Goal: Task Accomplishment & Management: Manage account settings

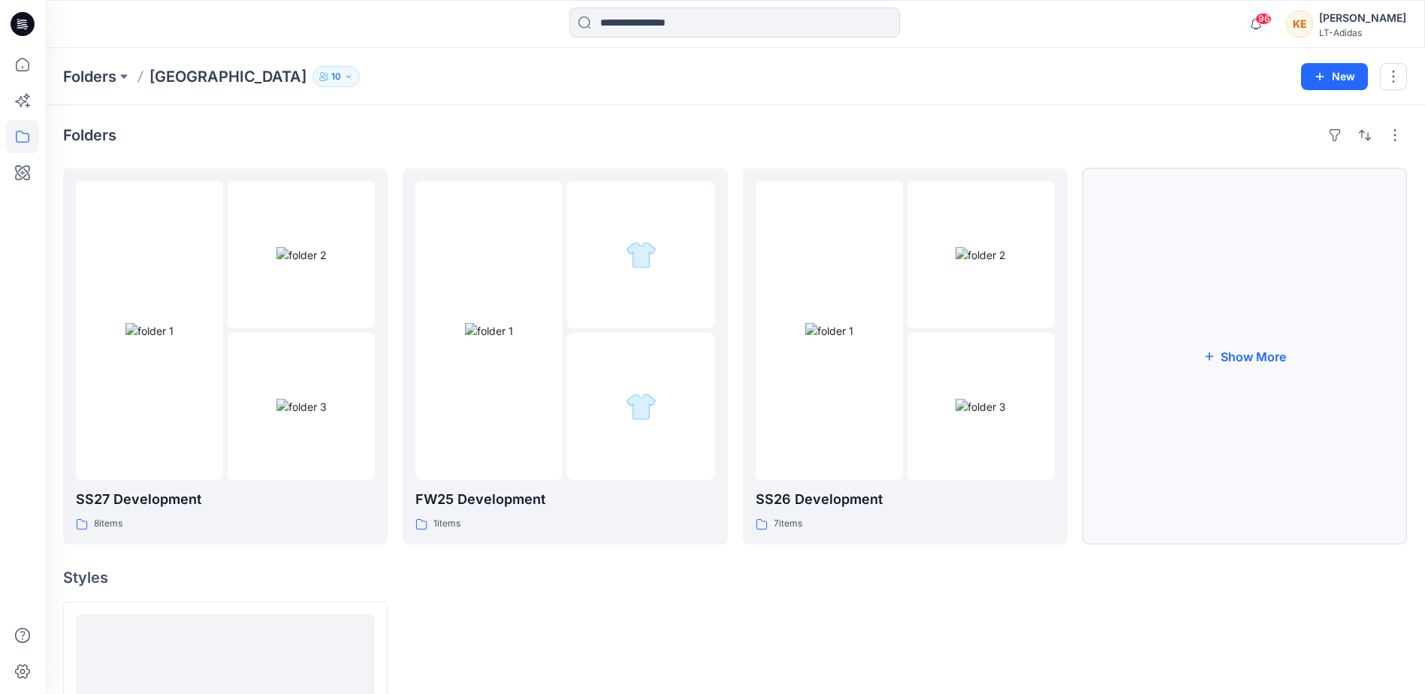
click at [1240, 490] on button "Show More" at bounding box center [1244, 356] width 324 height 376
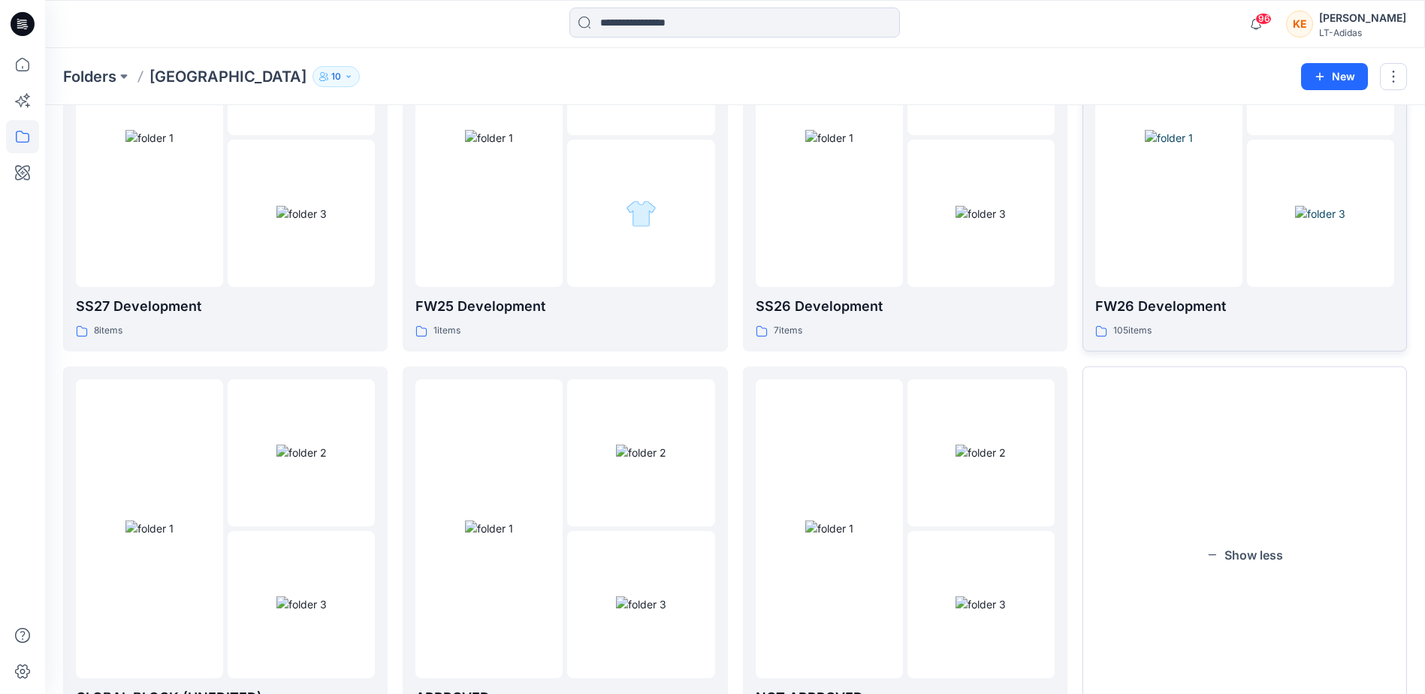
scroll to position [225, 0]
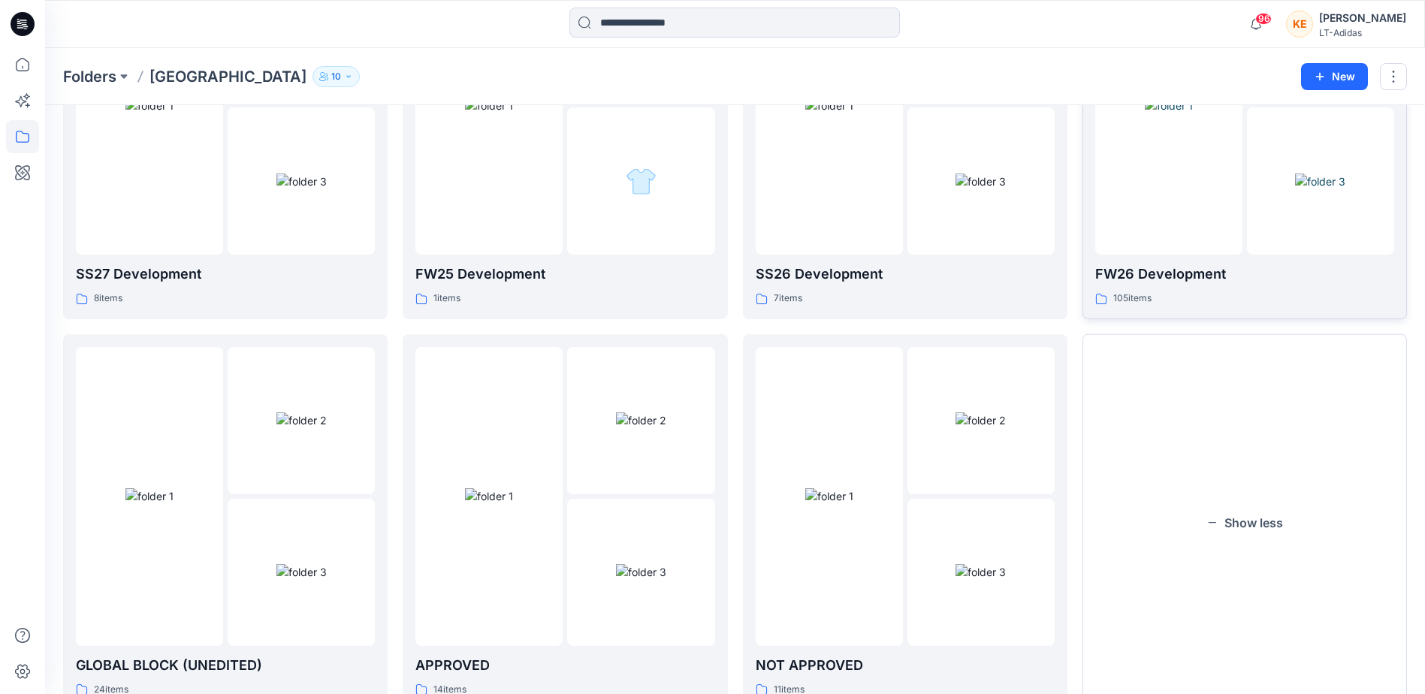
click at [1171, 285] on p "FW26 Development" at bounding box center [1244, 274] width 299 height 21
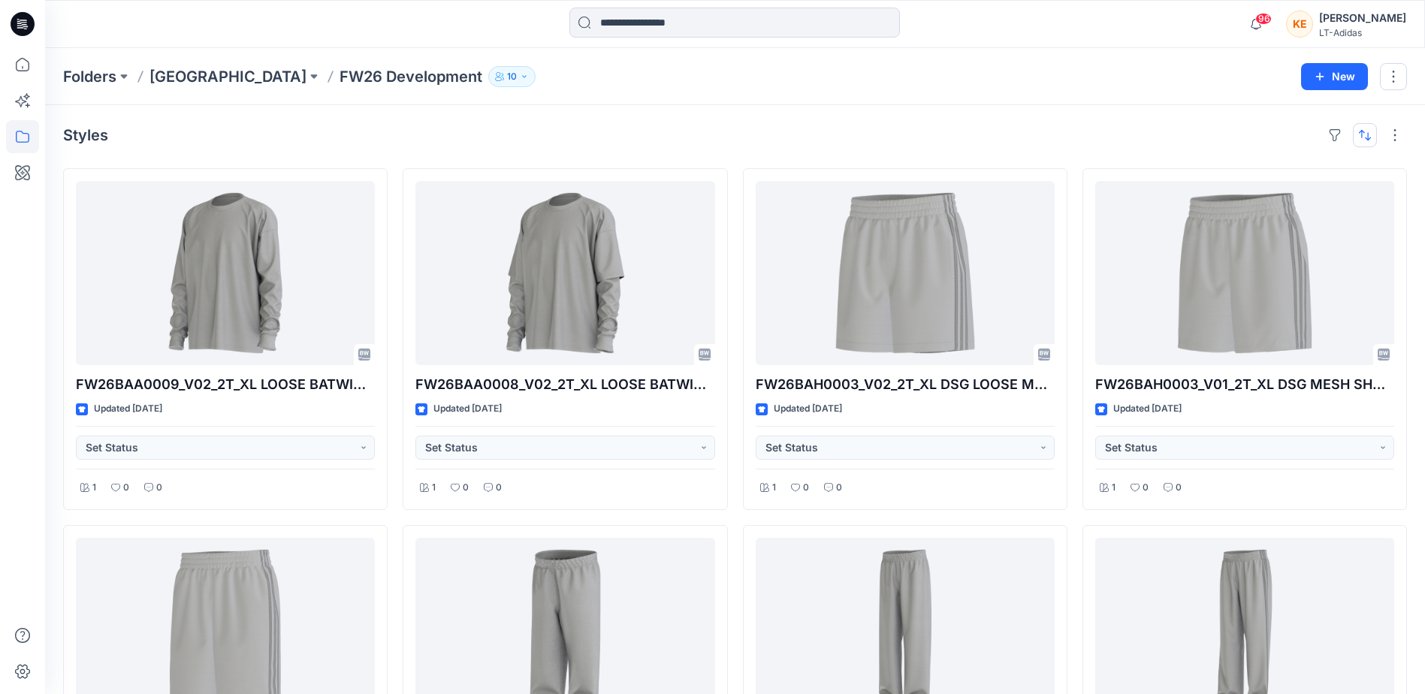
click at [1362, 138] on button "button" at bounding box center [1364, 135] width 24 height 24
click at [1294, 204] on p "A to Z" at bounding box center [1314, 207] width 95 height 16
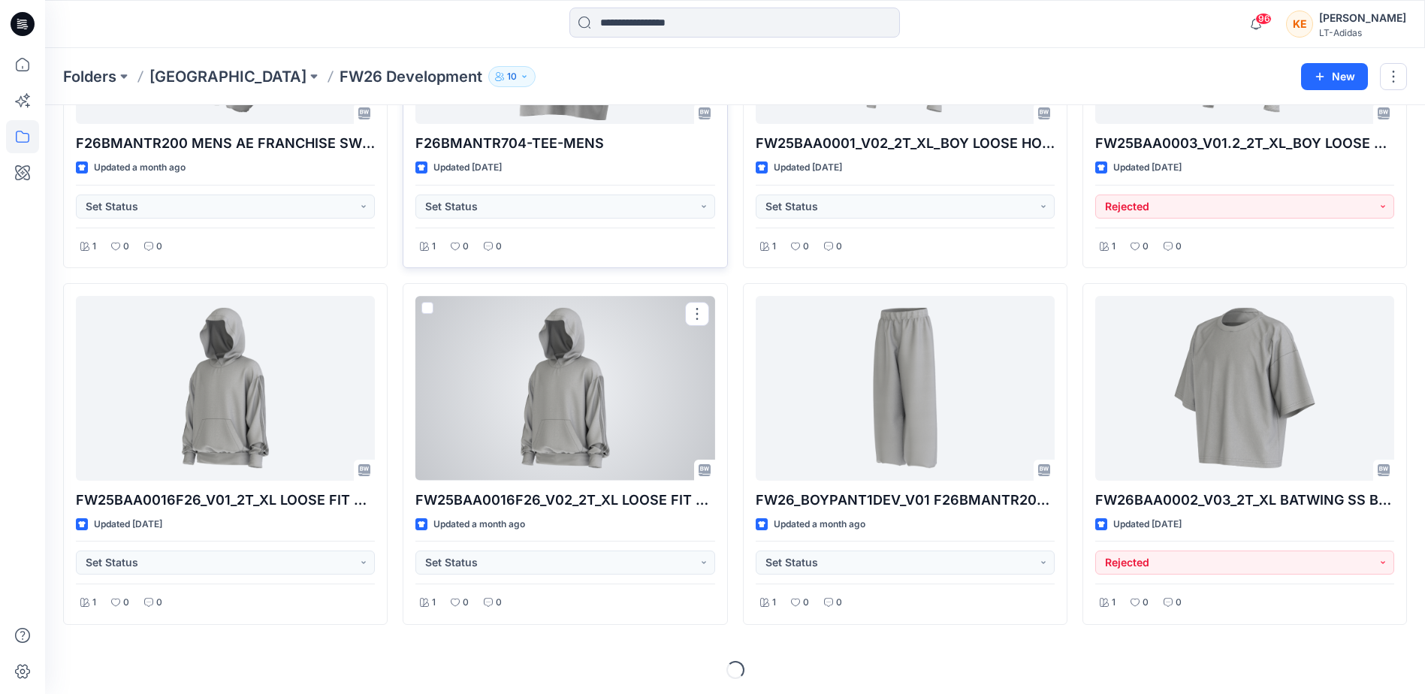
scroll to position [601, 0]
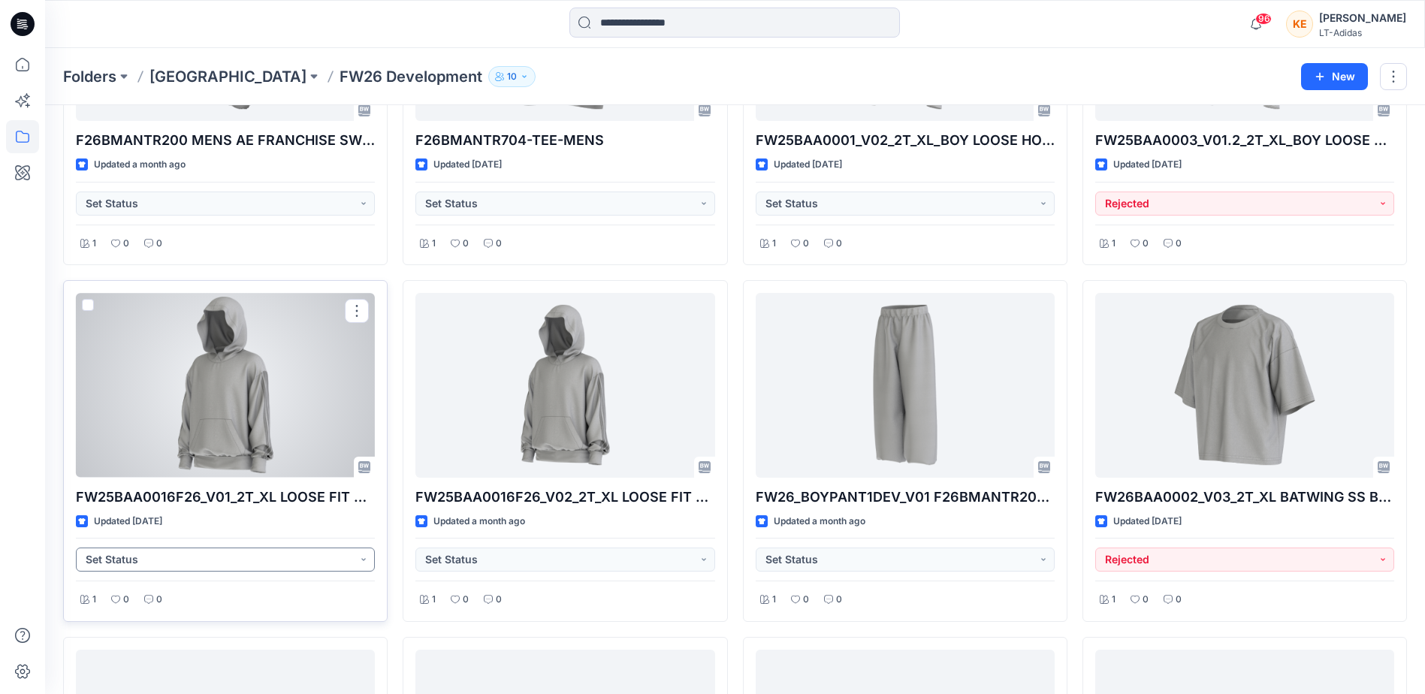
click at [318, 553] on button "Set Status" at bounding box center [225, 559] width 299 height 24
click at [140, 656] on p "Rejected" at bounding box center [129, 663] width 44 height 20
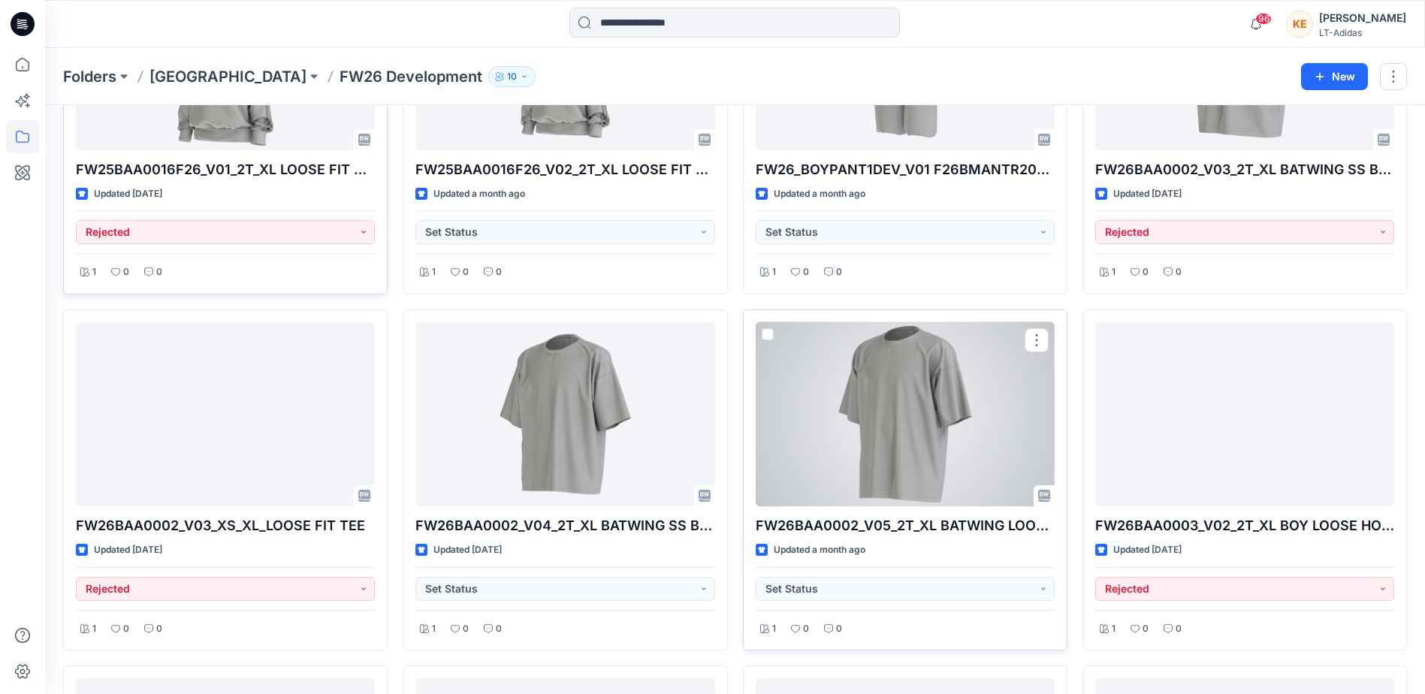
scroll to position [976, 0]
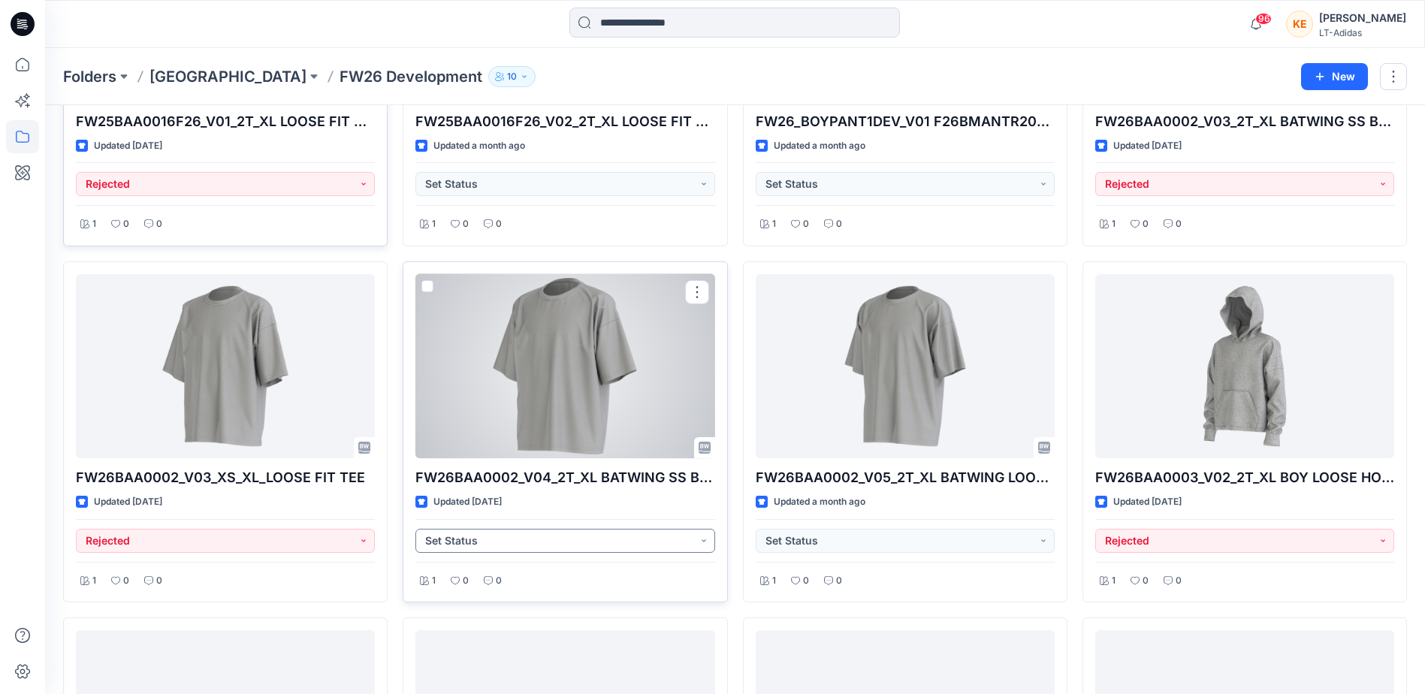
click at [528, 535] on button "Set Status" at bounding box center [564, 541] width 299 height 24
click at [474, 641] on p "Rejected" at bounding box center [468, 644] width 44 height 20
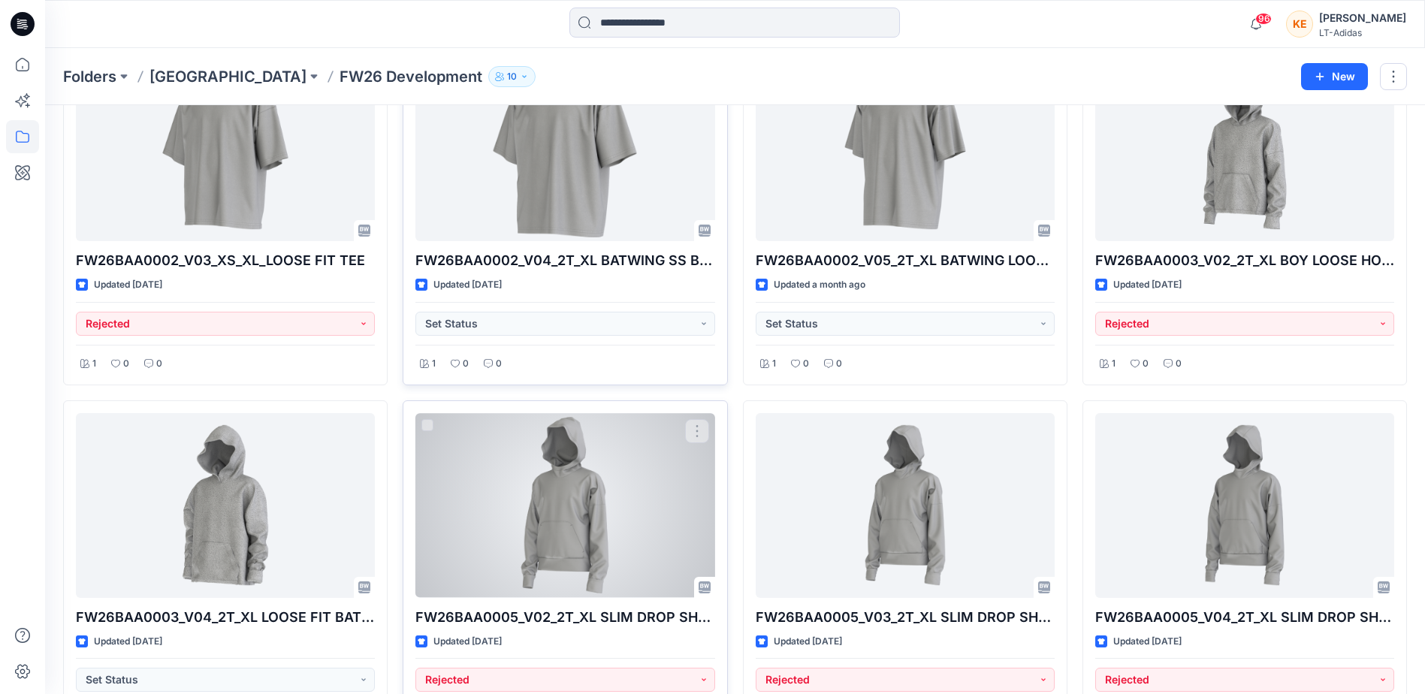
scroll to position [1202, 0]
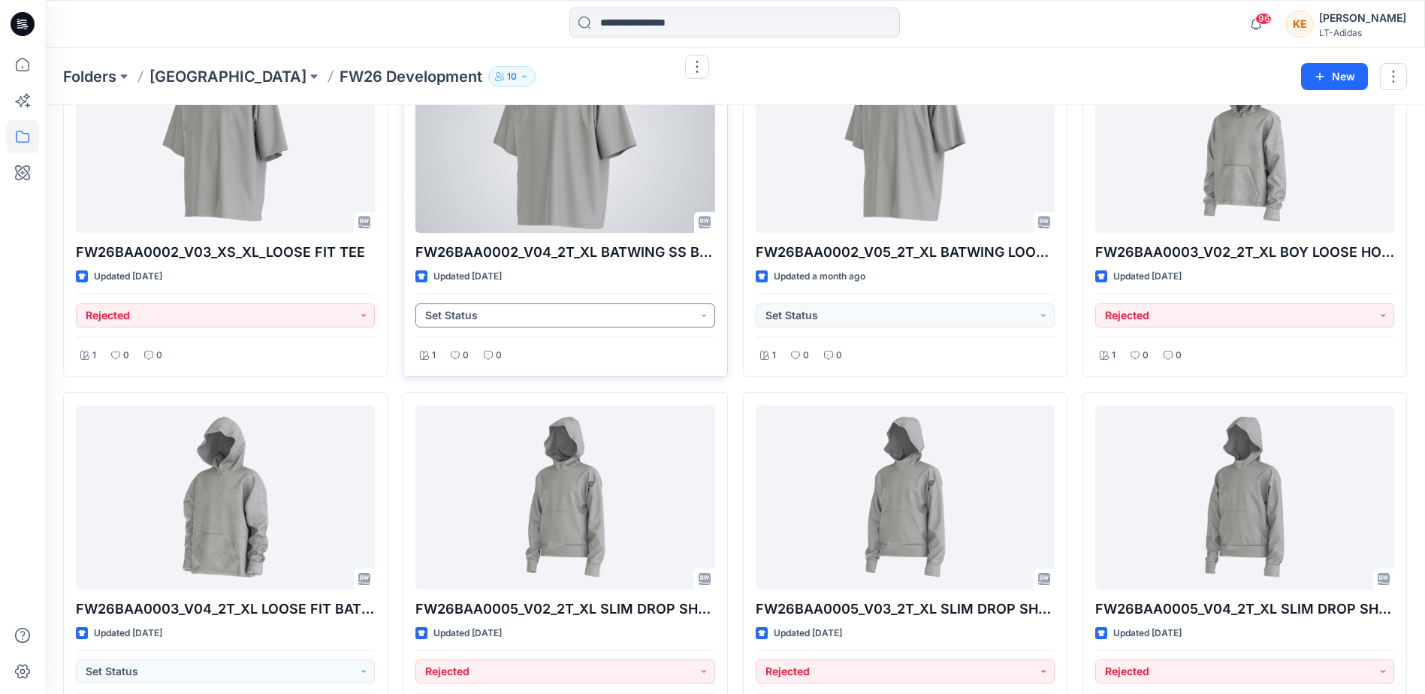
click at [674, 315] on button "Set Status" at bounding box center [564, 315] width 299 height 24
click at [475, 412] on p "Rejected" at bounding box center [468, 419] width 44 height 20
click at [575, 309] on button "Set Status" at bounding box center [564, 315] width 299 height 24
click at [486, 416] on p "Rejected" at bounding box center [468, 419] width 44 height 20
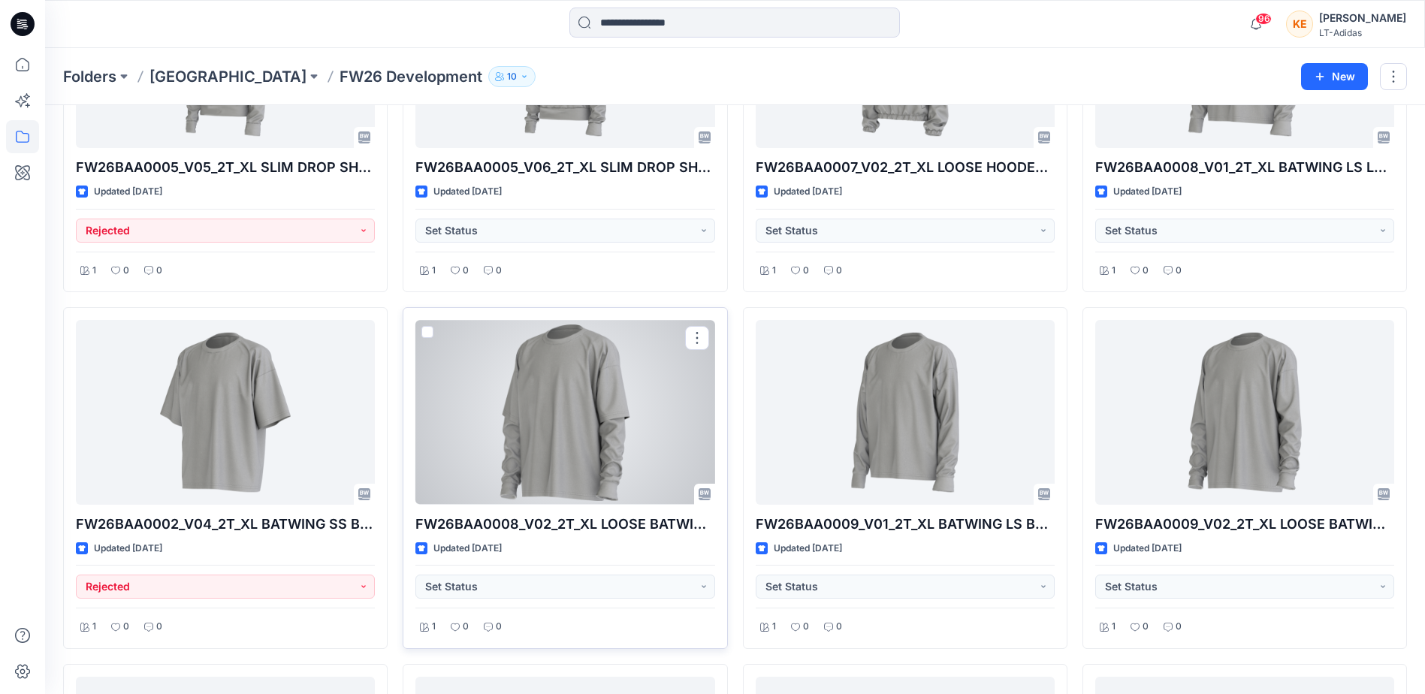
scroll to position [1951, 0]
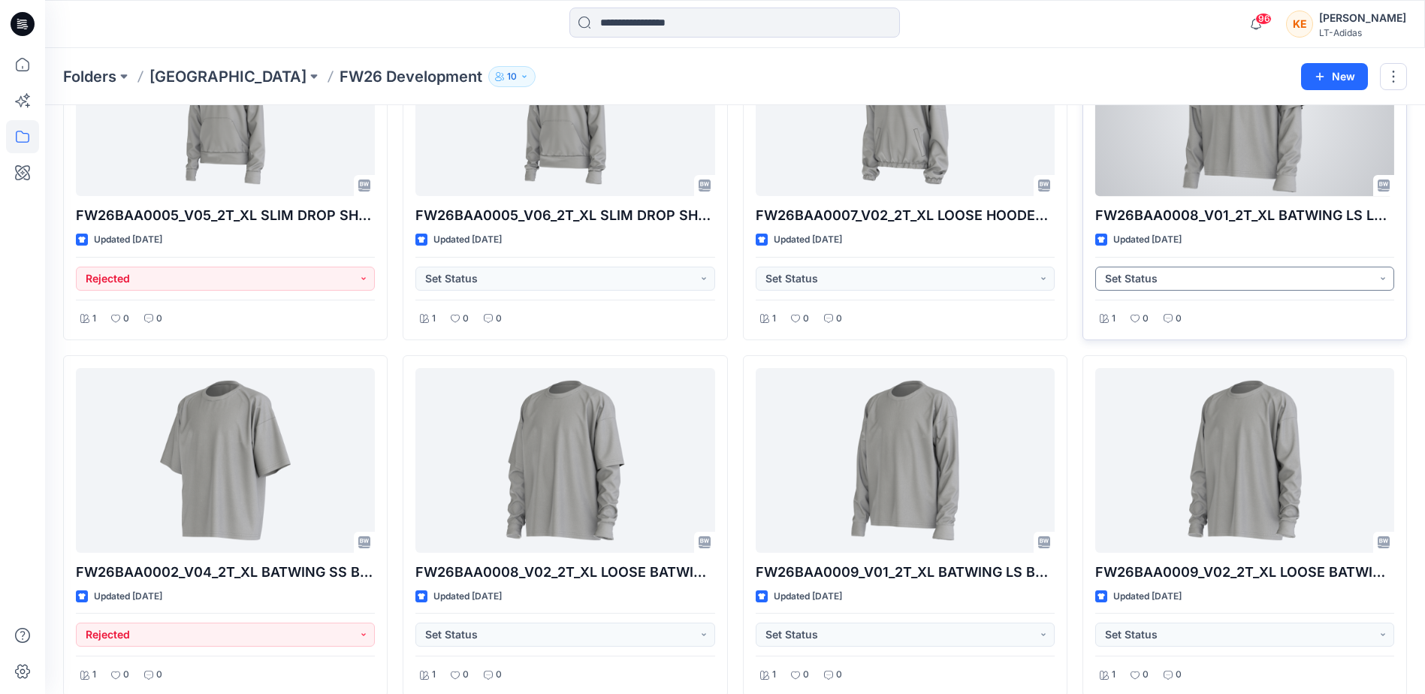
click at [1159, 279] on button "Set Status" at bounding box center [1244, 279] width 299 height 24
click at [1138, 374] on p "Rejected" at bounding box center [1148, 382] width 44 height 20
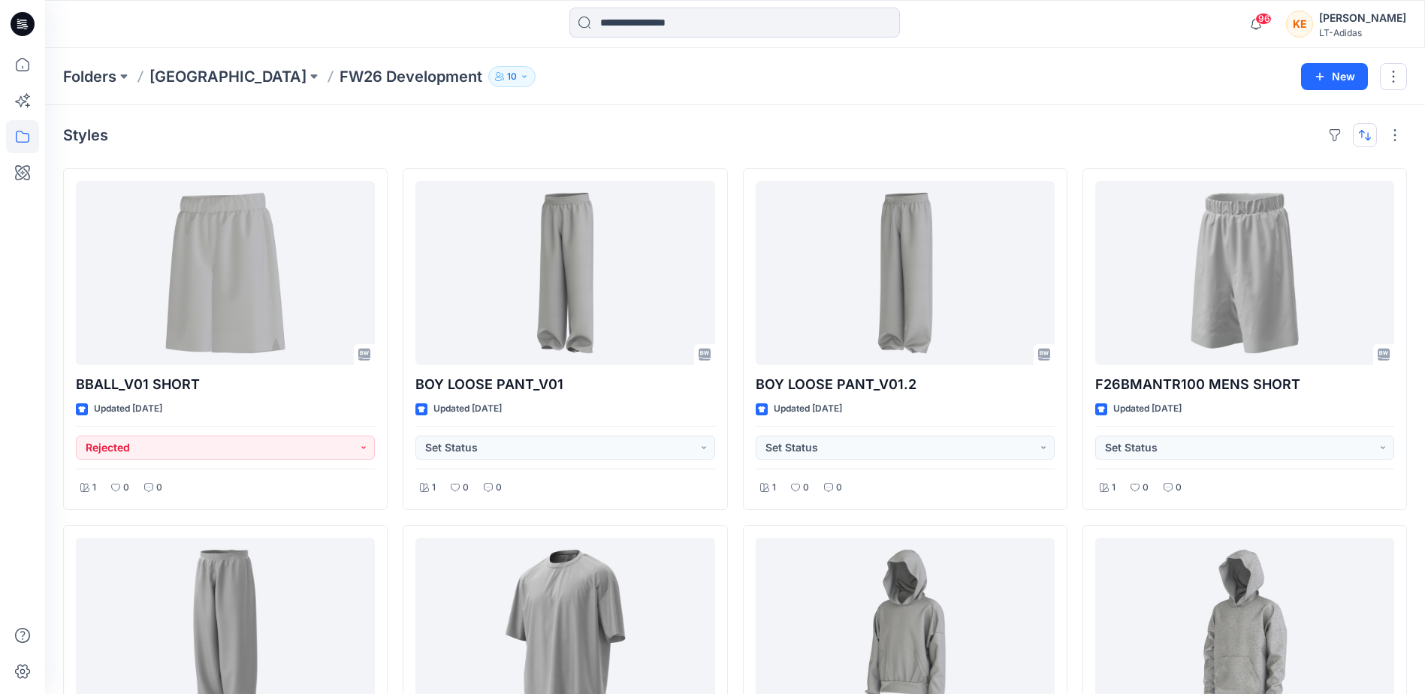
click at [1365, 131] on button "button" at bounding box center [1364, 135] width 24 height 24
click at [1293, 199] on p "A to Z" at bounding box center [1314, 207] width 95 height 16
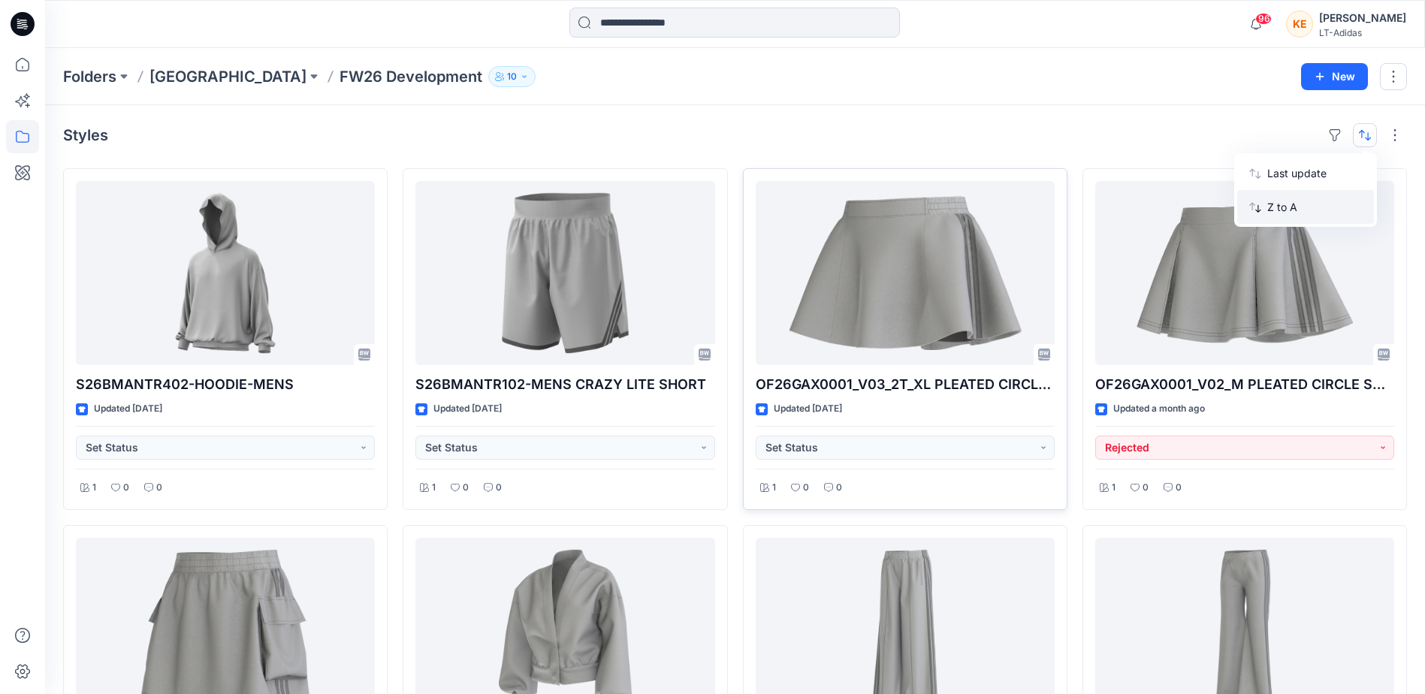
click at [1288, 201] on p "Z to A" at bounding box center [1314, 207] width 95 height 16
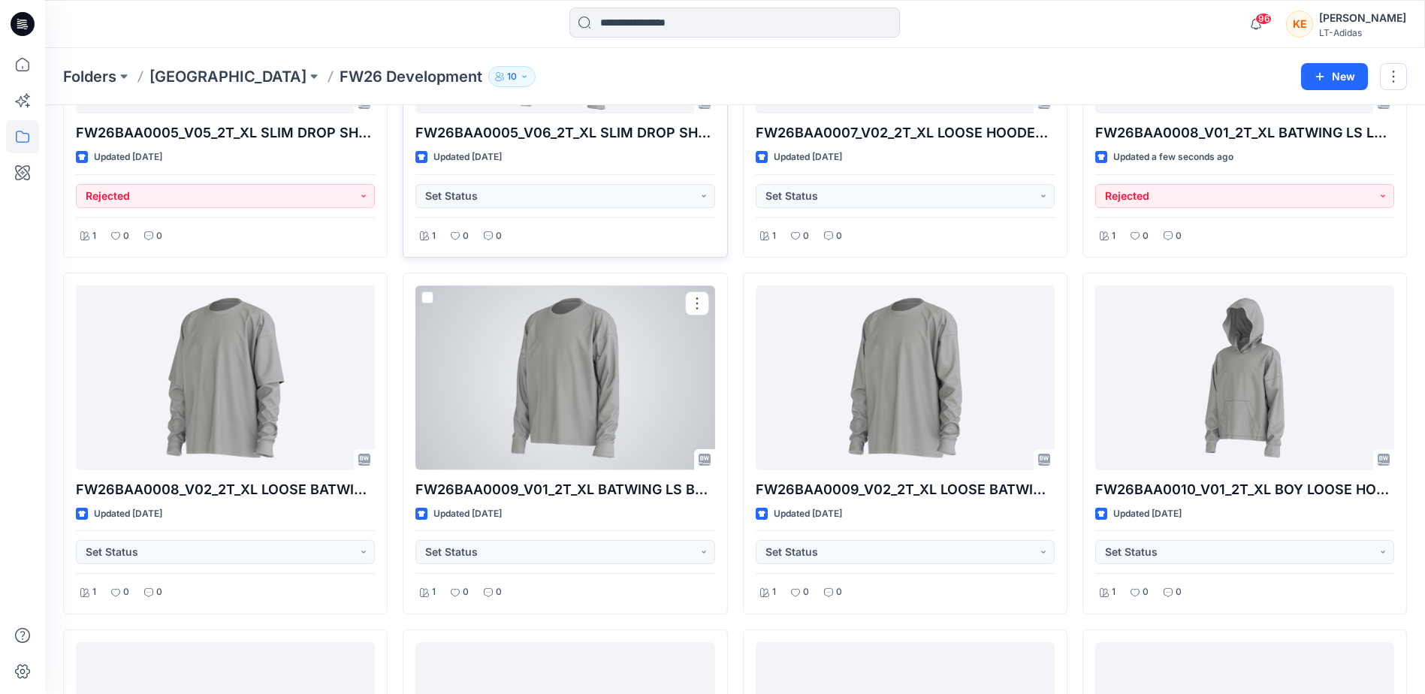
scroll to position [2045, 0]
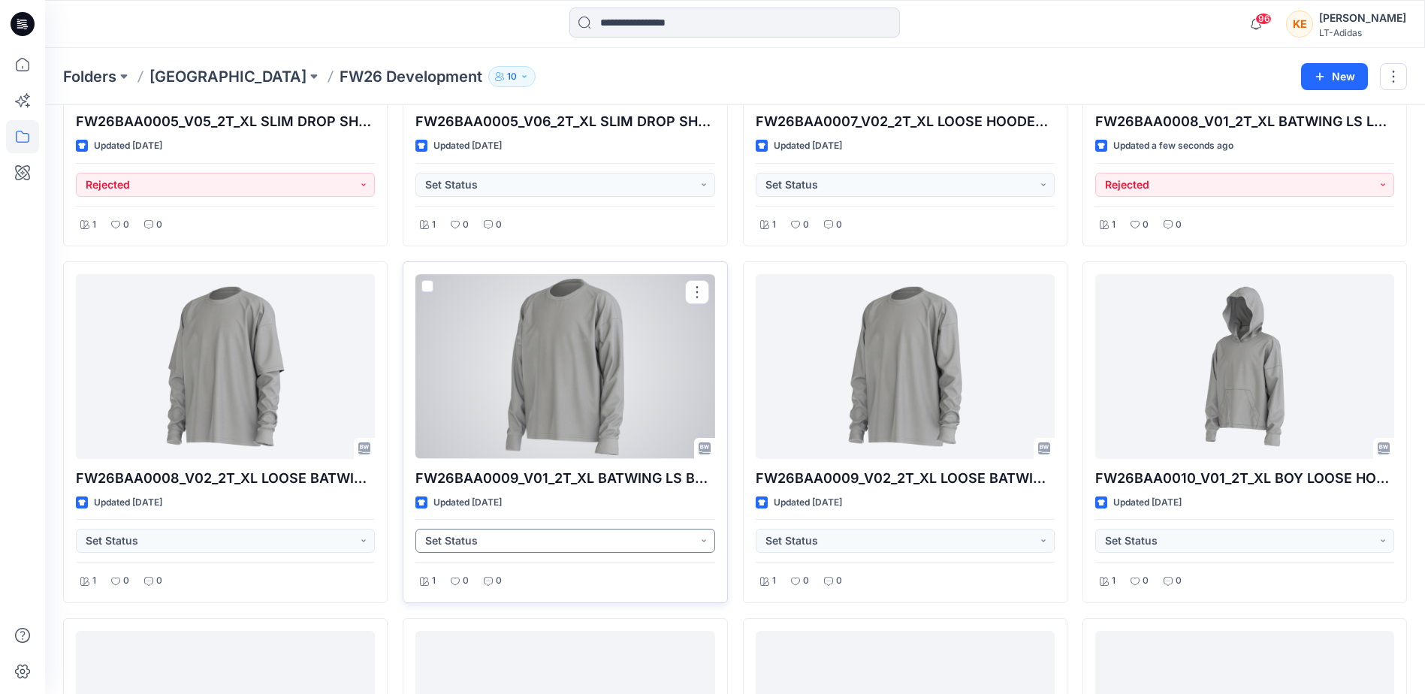
click at [541, 546] on button "Set Status" at bounding box center [564, 541] width 299 height 24
click at [478, 633] on button "Rejected" at bounding box center [564, 644] width 293 height 33
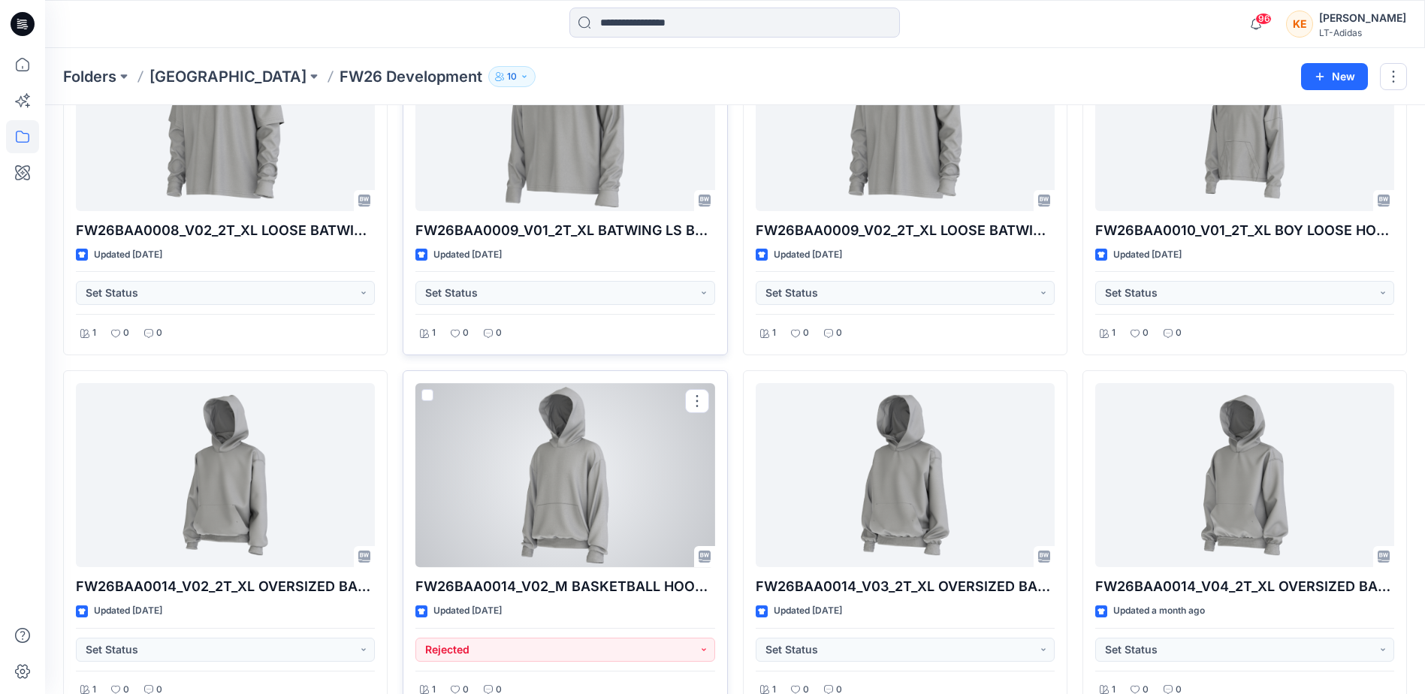
scroll to position [2345, 0]
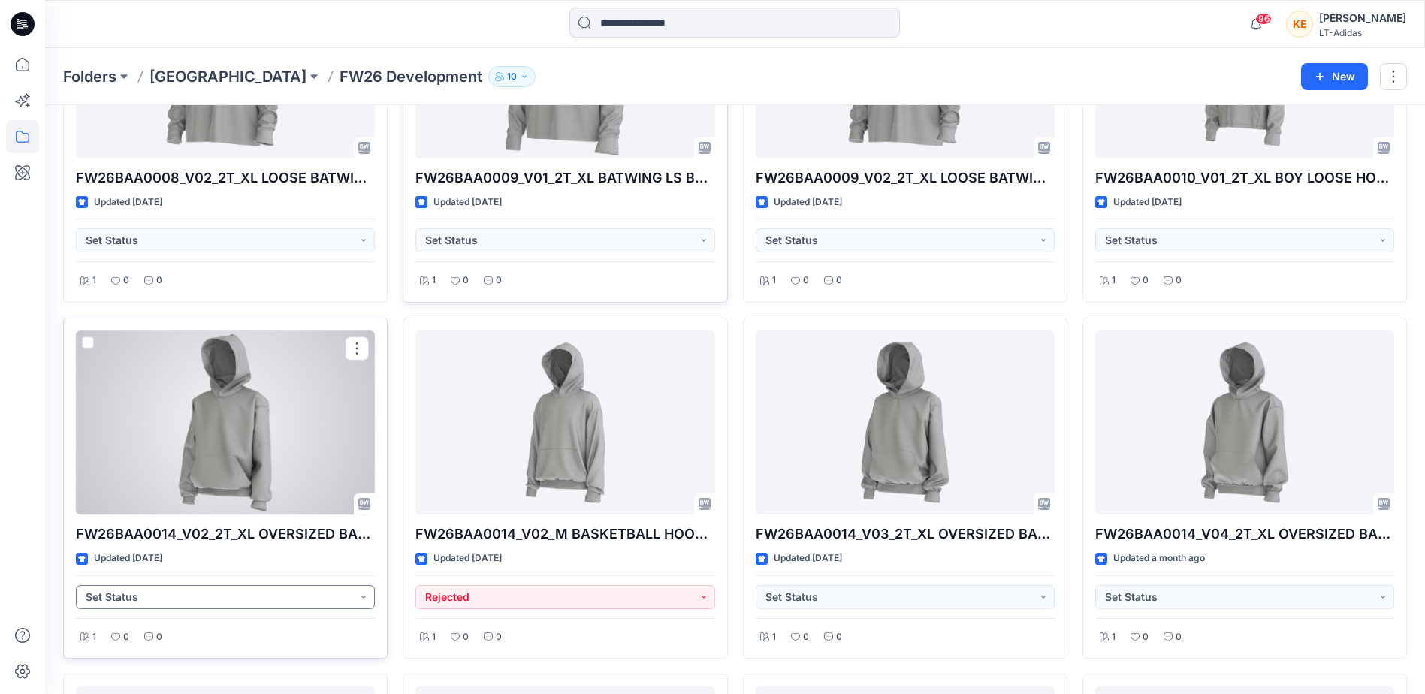
click at [236, 590] on button "Set Status" at bounding box center [225, 597] width 299 height 24
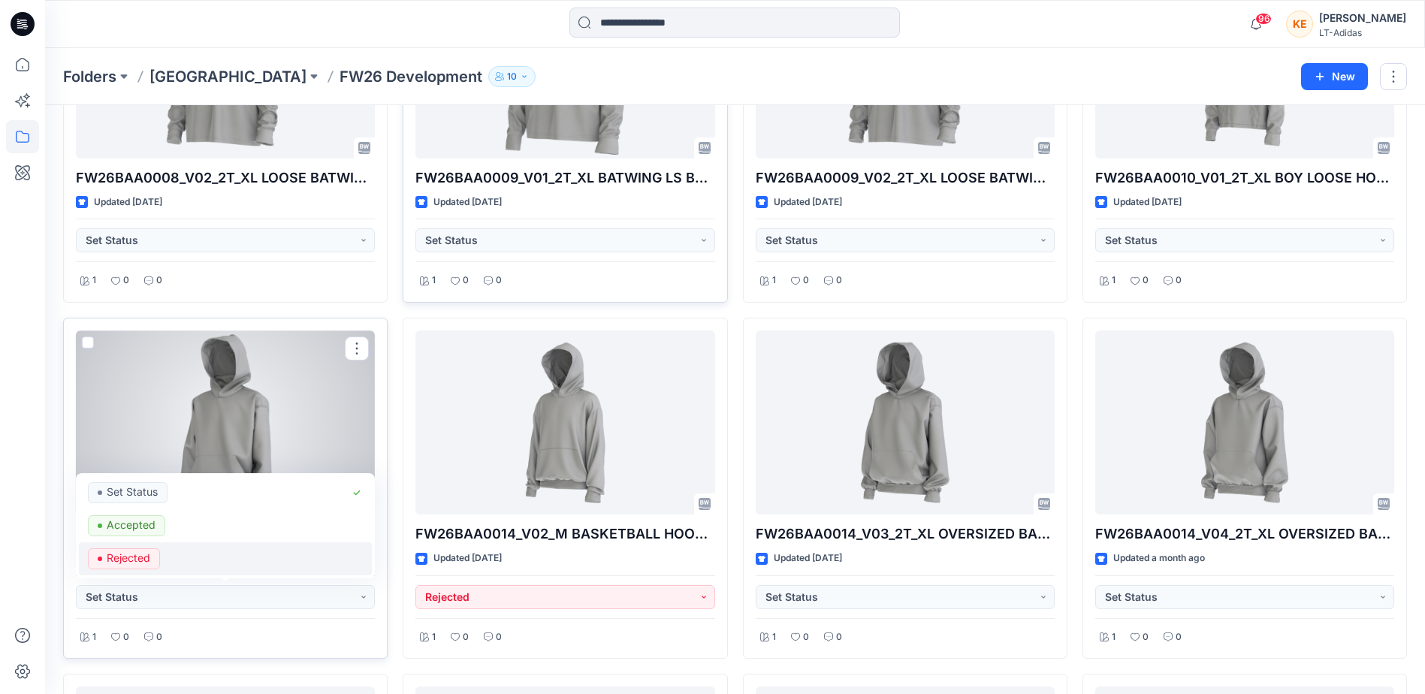
click at [150, 559] on span "Rejected" at bounding box center [124, 558] width 72 height 21
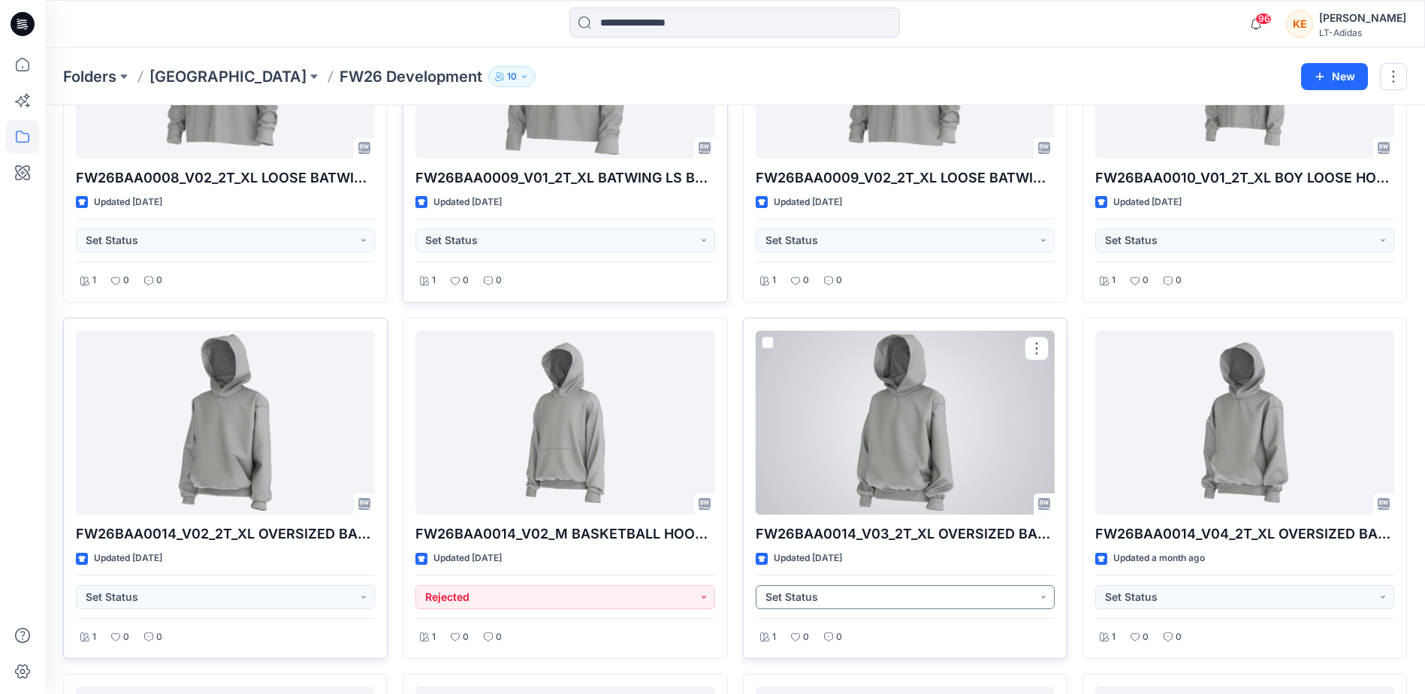
click at [851, 596] on button "Set Status" at bounding box center [904, 597] width 299 height 24
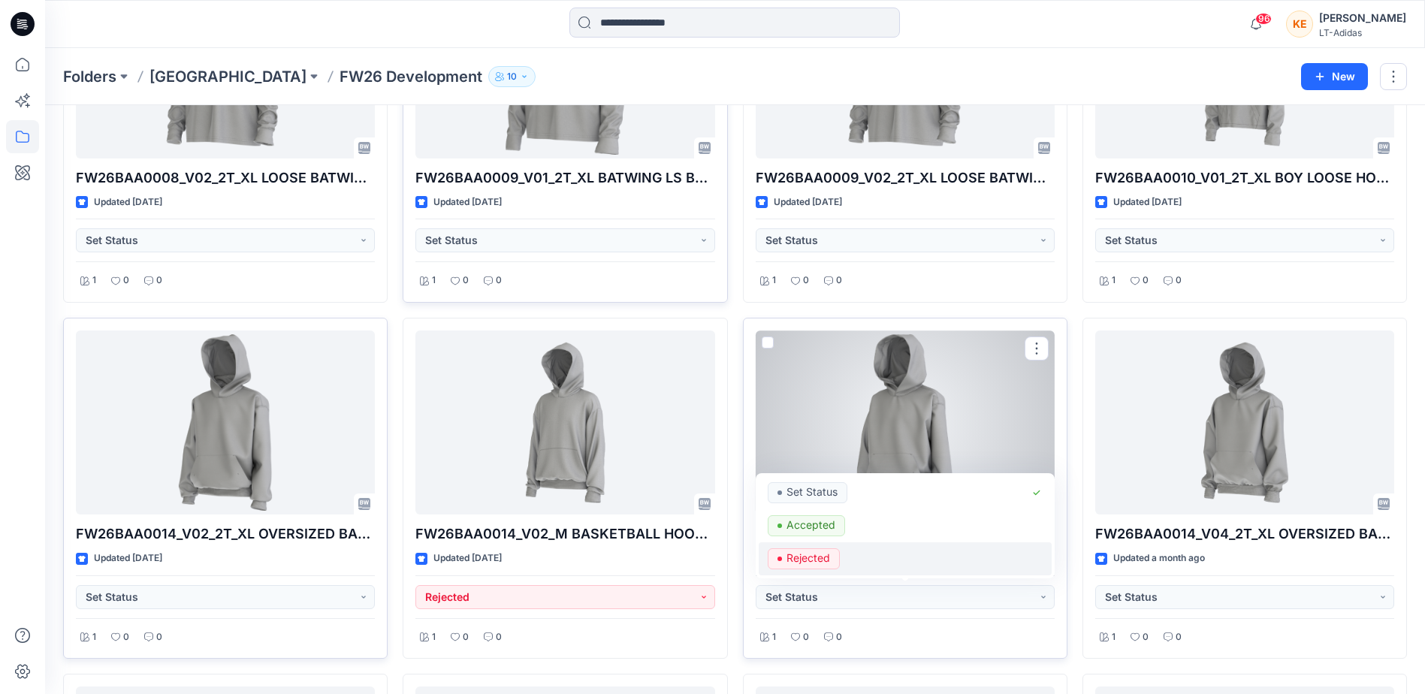
click at [829, 565] on p "Rejected" at bounding box center [808, 558] width 44 height 20
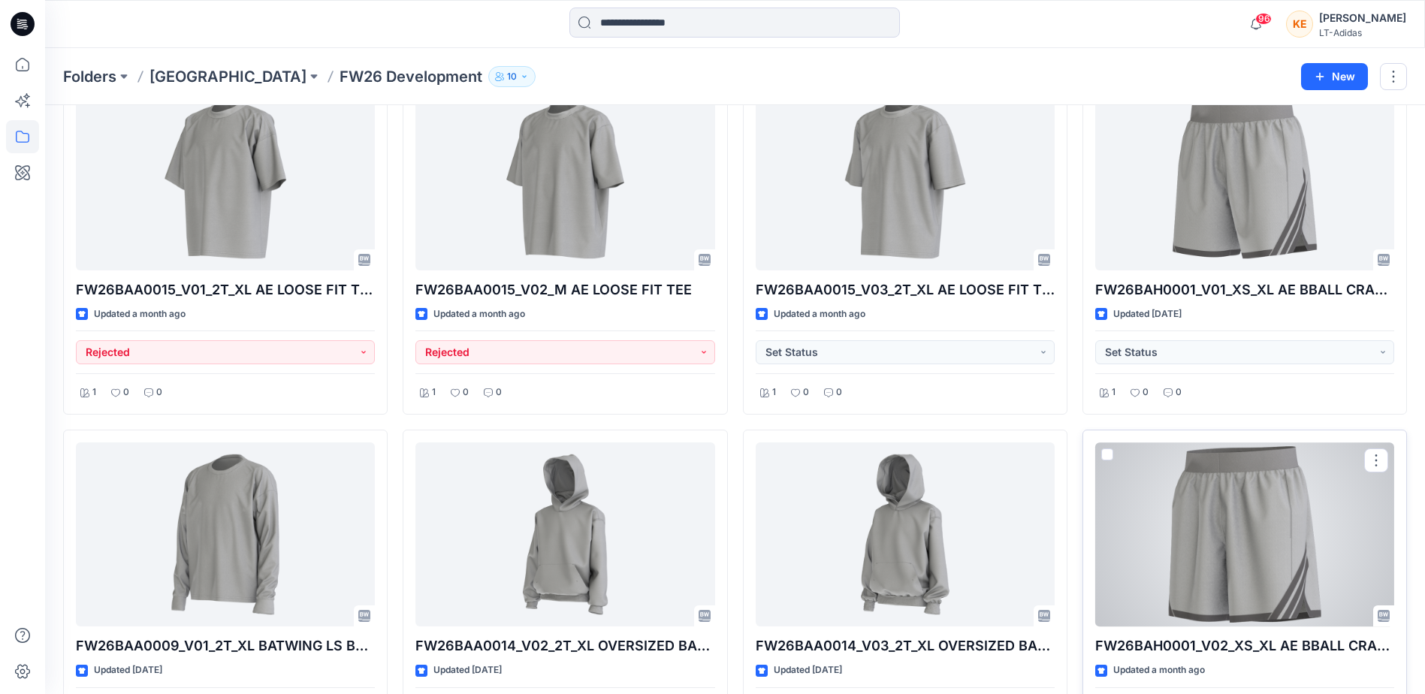
scroll to position [2944, 0]
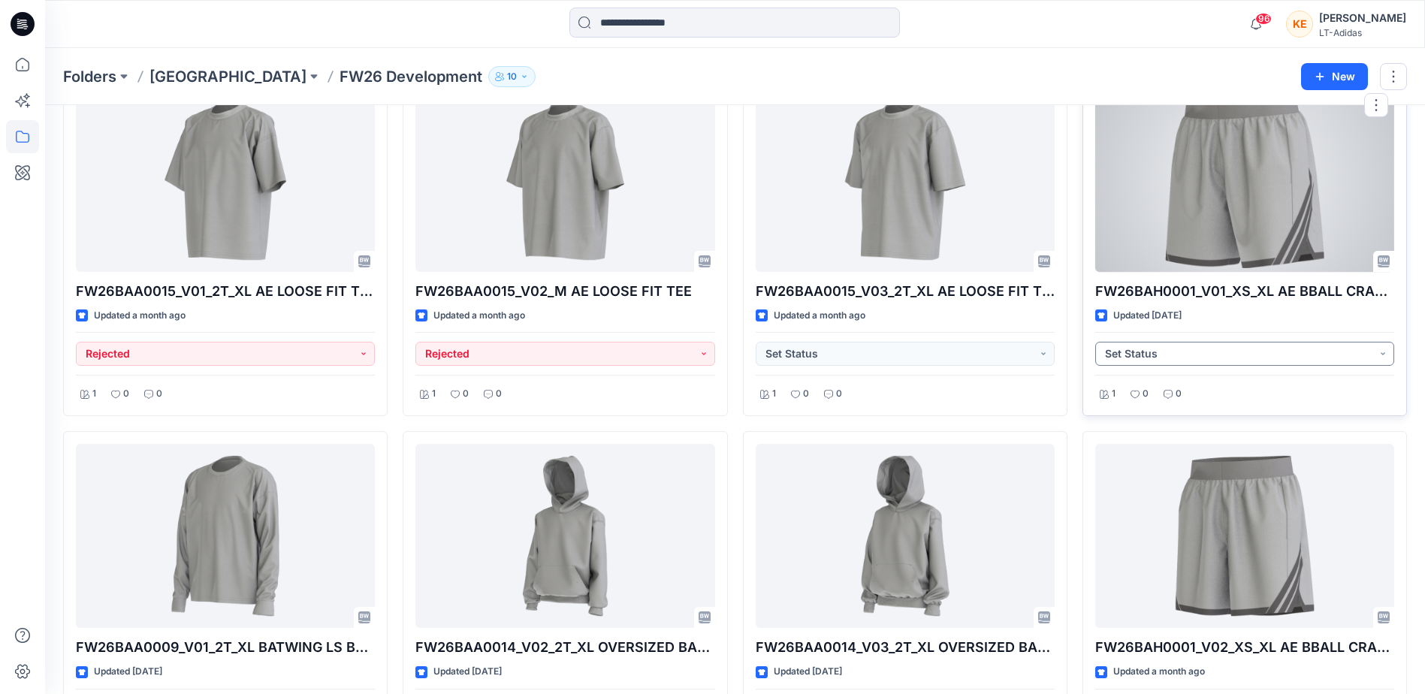
click at [1180, 359] on button "Set Status" at bounding box center [1244, 354] width 299 height 24
click at [1166, 446] on button "Rejected" at bounding box center [1244, 457] width 293 height 33
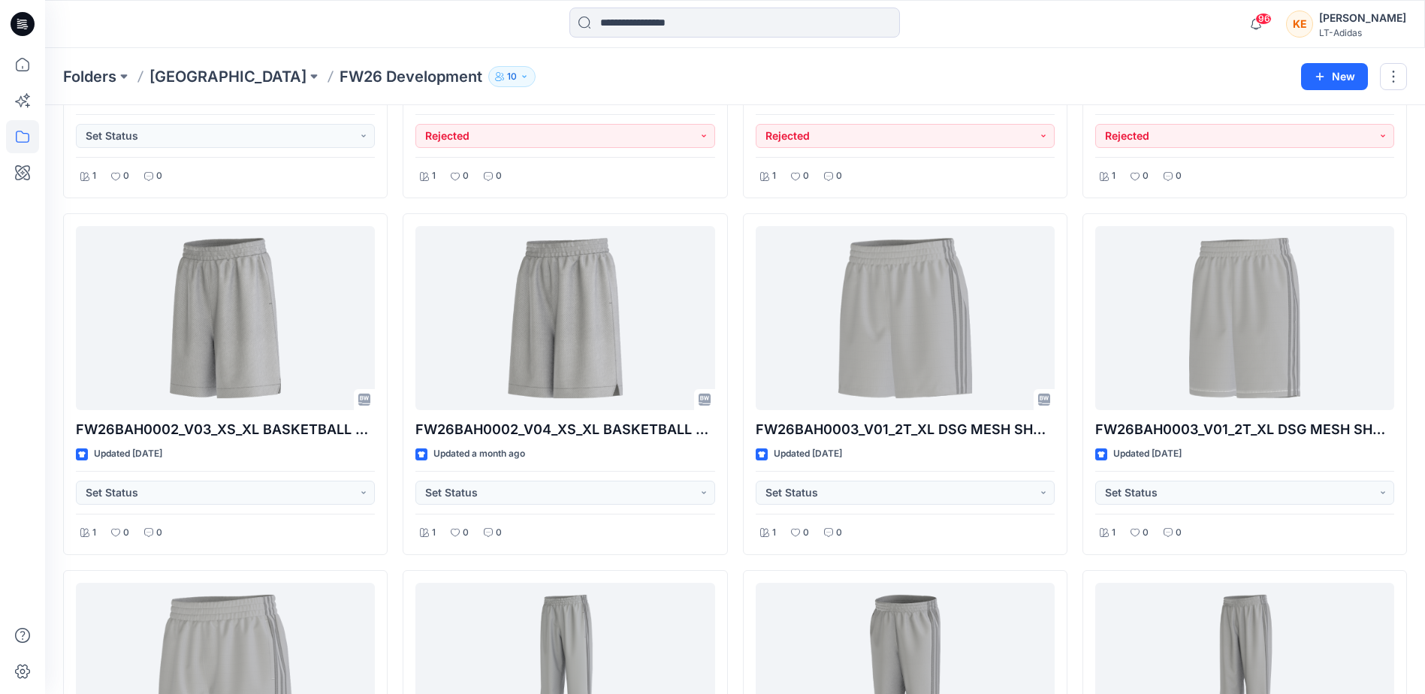
scroll to position [3921, 0]
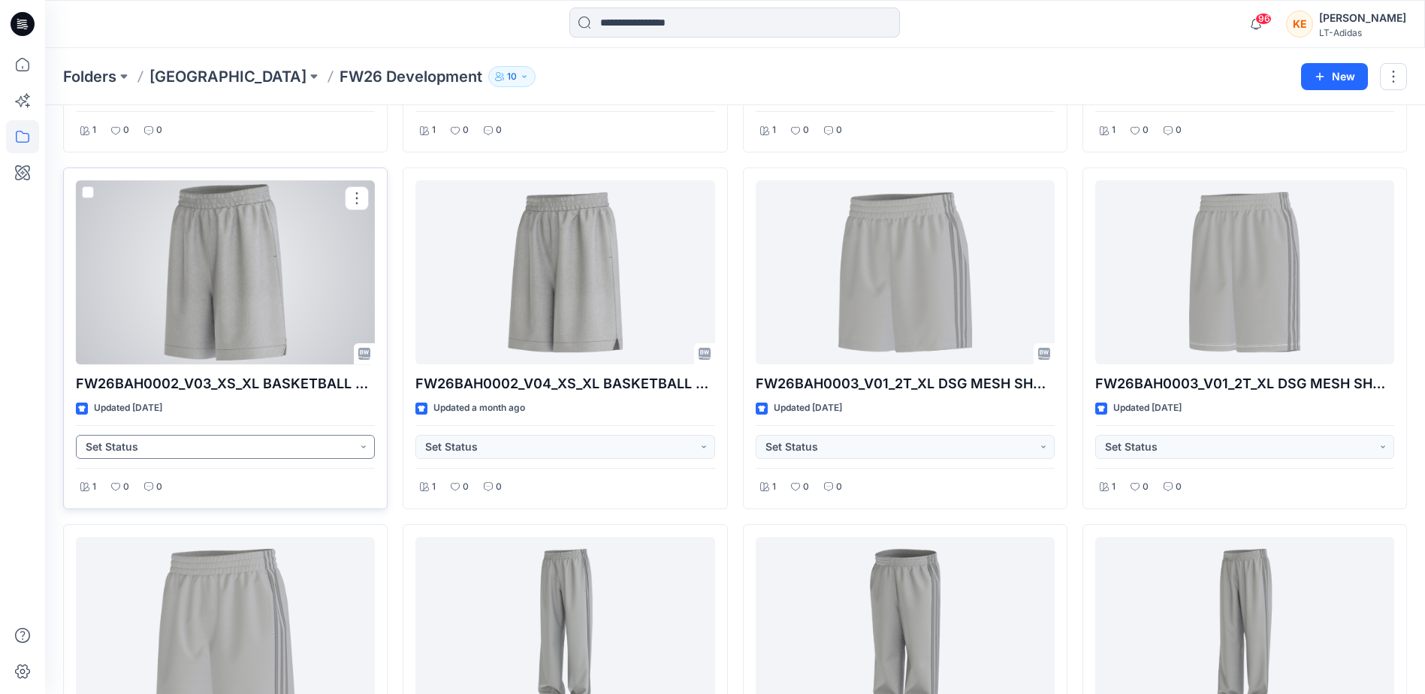
click at [227, 447] on button "Set Status" at bounding box center [225, 447] width 299 height 24
click at [158, 538] on button "Rejected" at bounding box center [225, 550] width 293 height 33
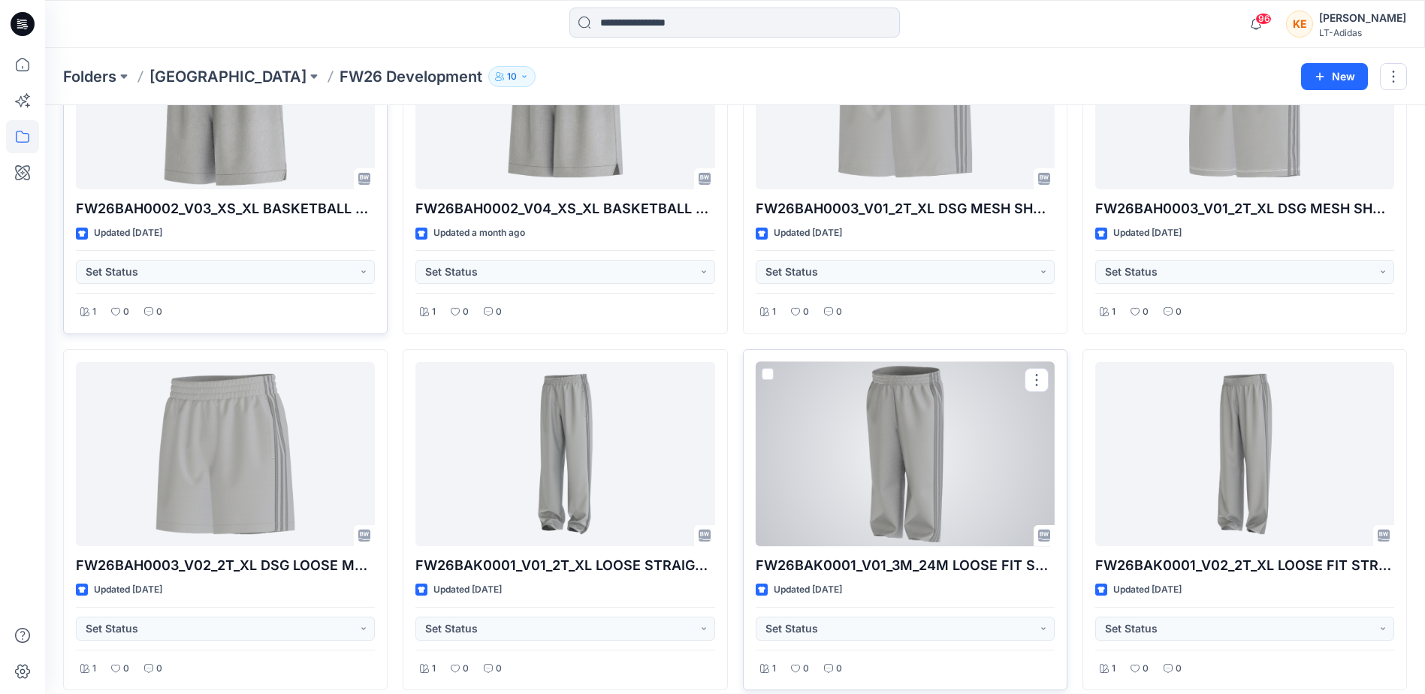
scroll to position [4071, 0]
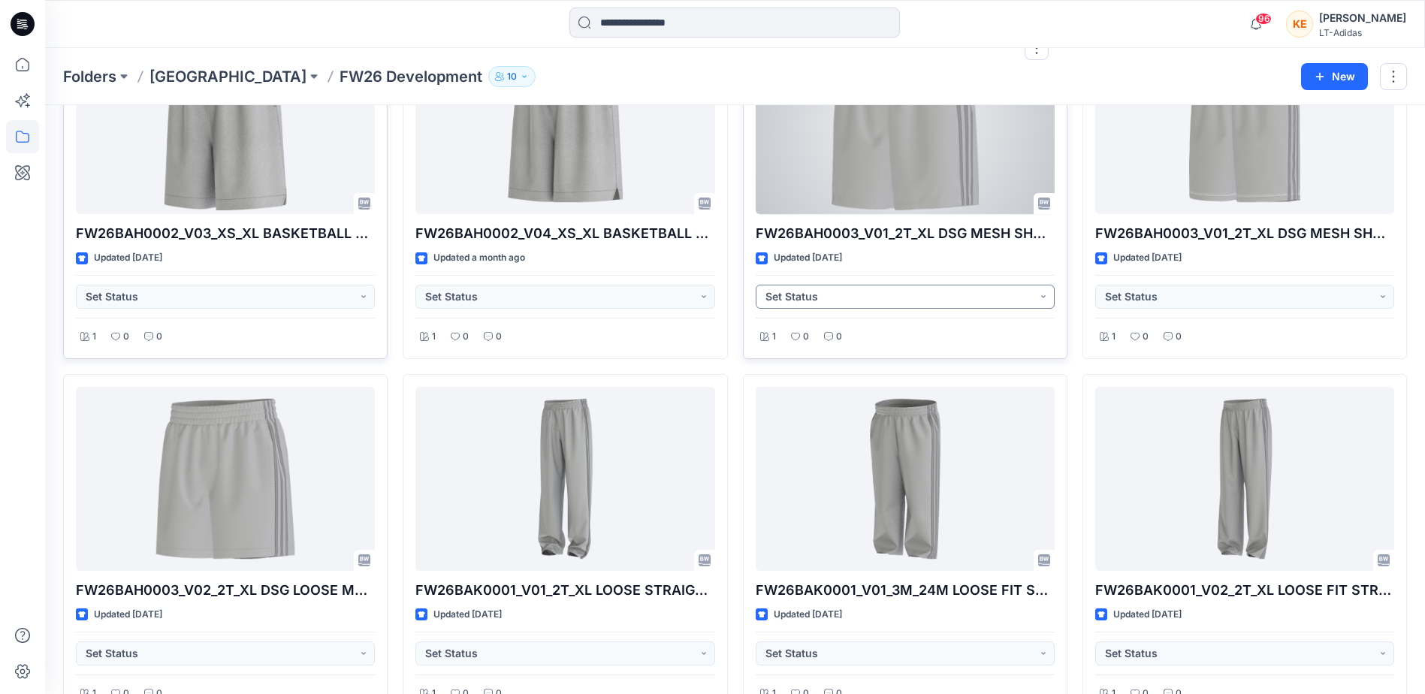
click at [924, 293] on button "Set Status" at bounding box center [904, 297] width 299 height 24
click at [850, 392] on div "Rejected" at bounding box center [904, 400] width 275 height 21
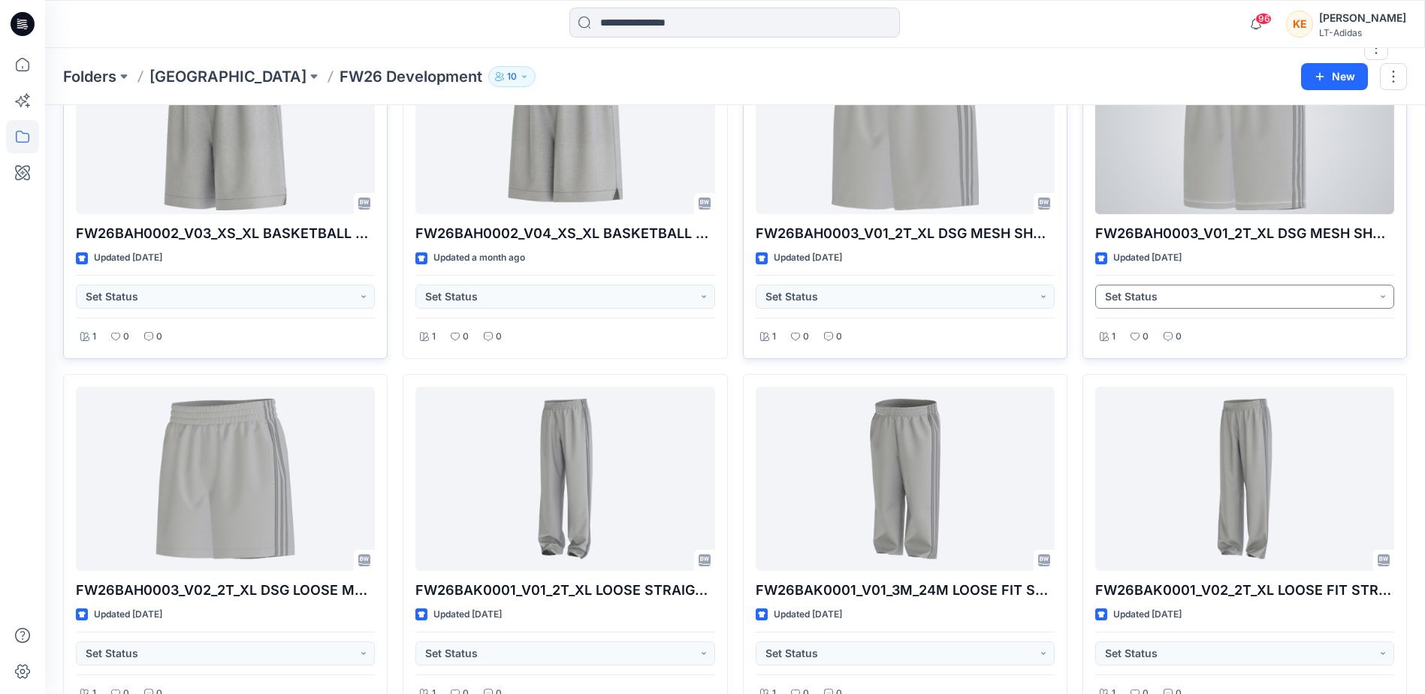
click at [1141, 293] on button "Set Status" at bounding box center [1244, 297] width 299 height 24
click at [1130, 396] on p "Rejected" at bounding box center [1148, 400] width 44 height 20
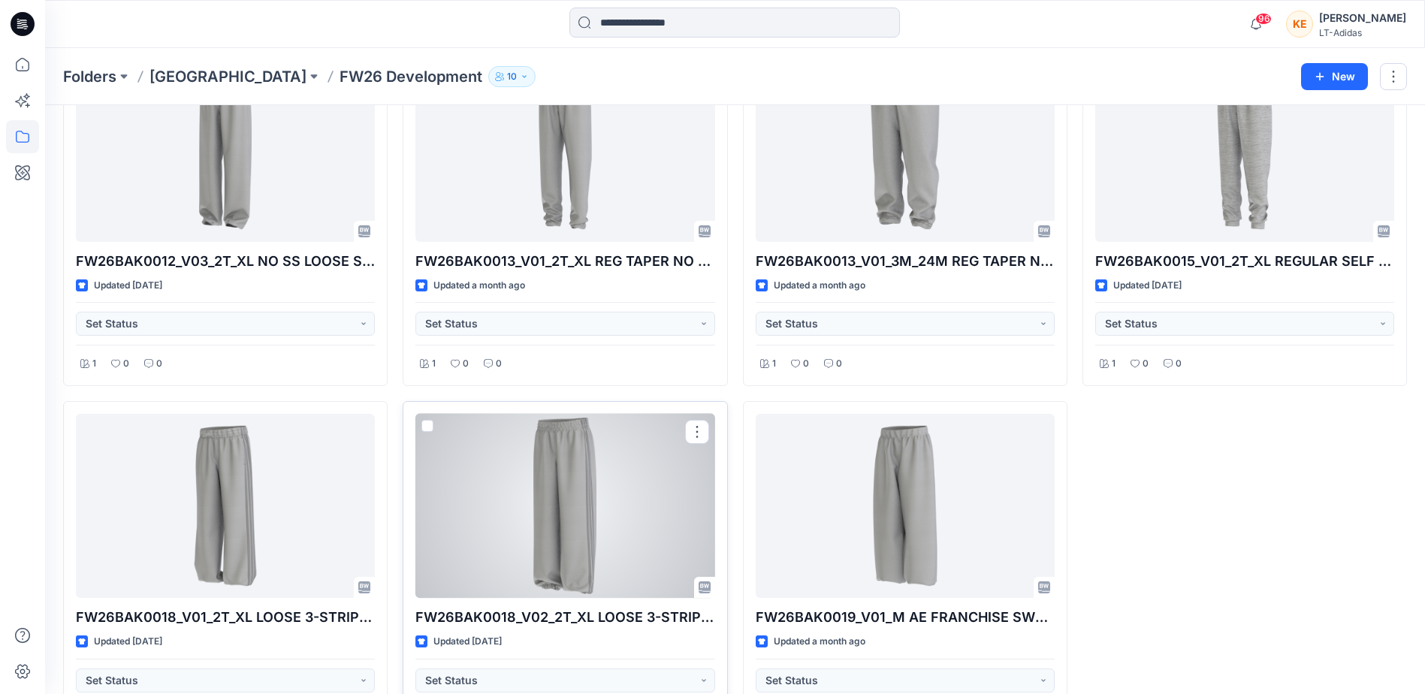
scroll to position [5589, 0]
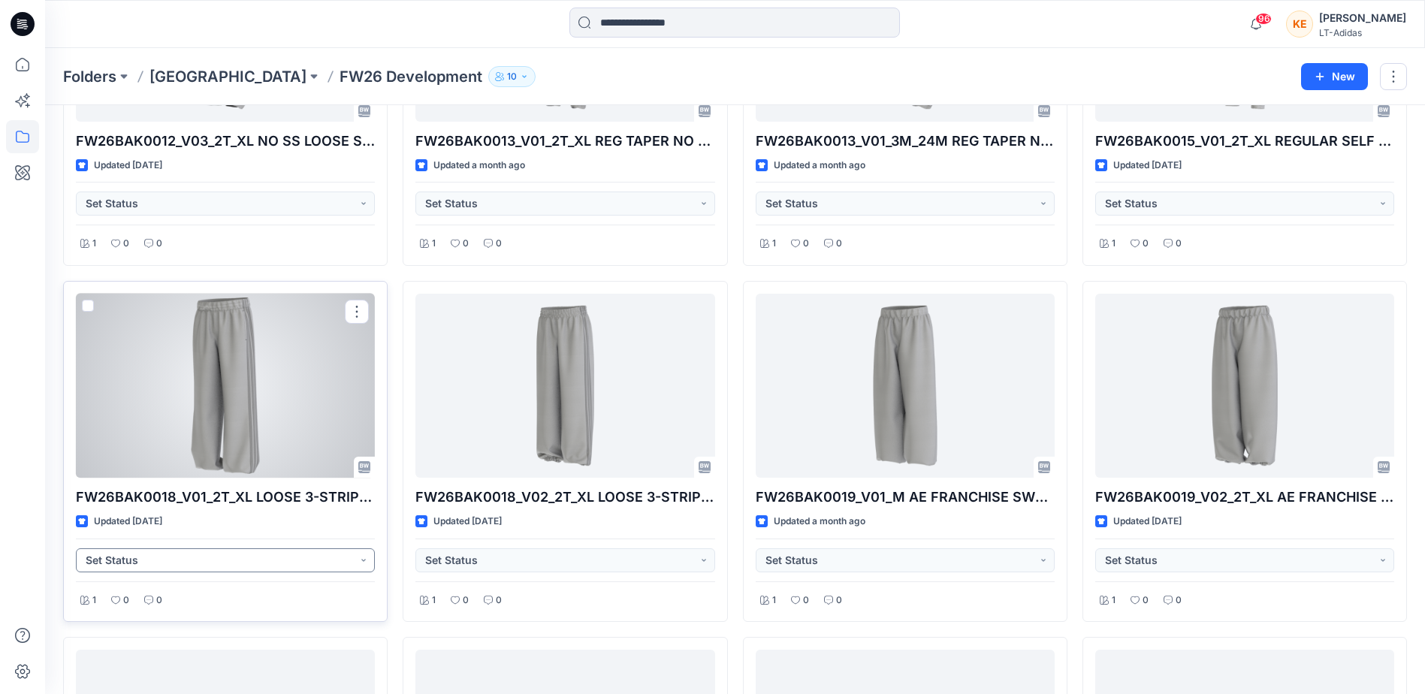
click at [231, 558] on button "Set Status" at bounding box center [225, 560] width 299 height 24
click at [127, 664] on p "Rejected" at bounding box center [129, 663] width 44 height 20
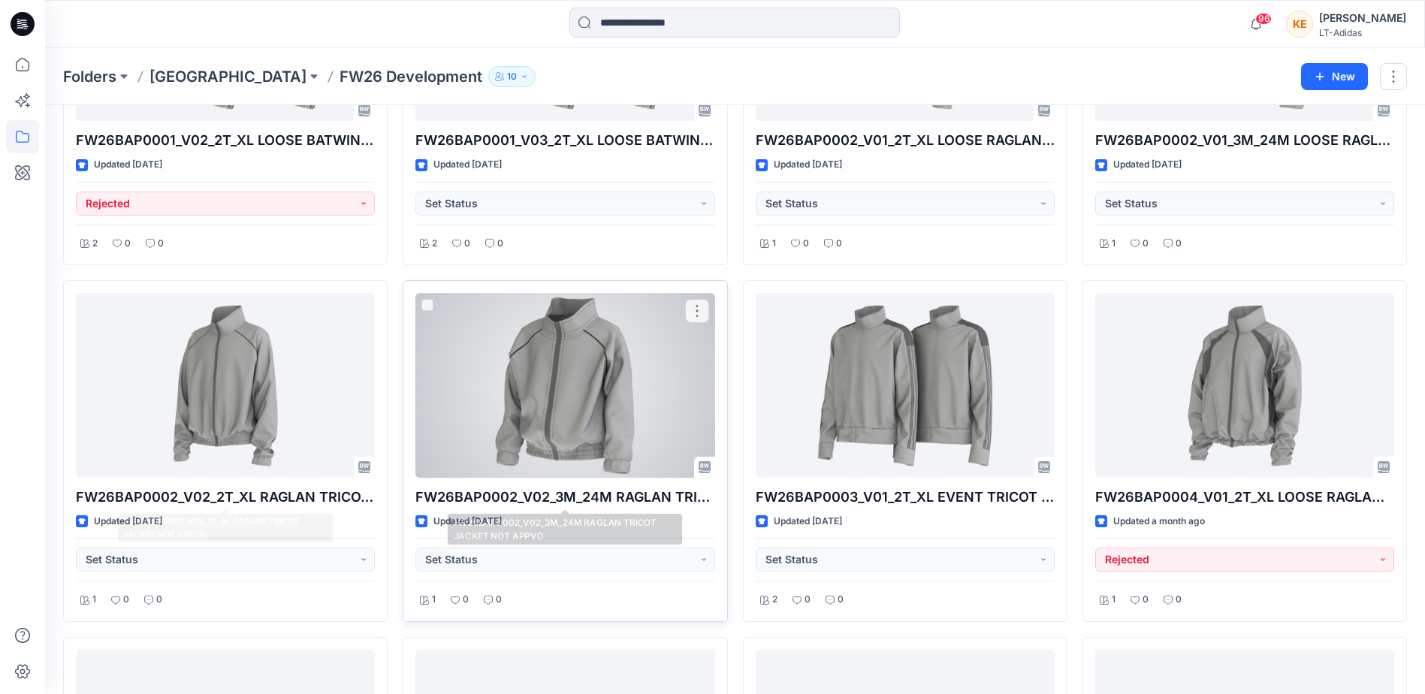
scroll to position [6959, 0]
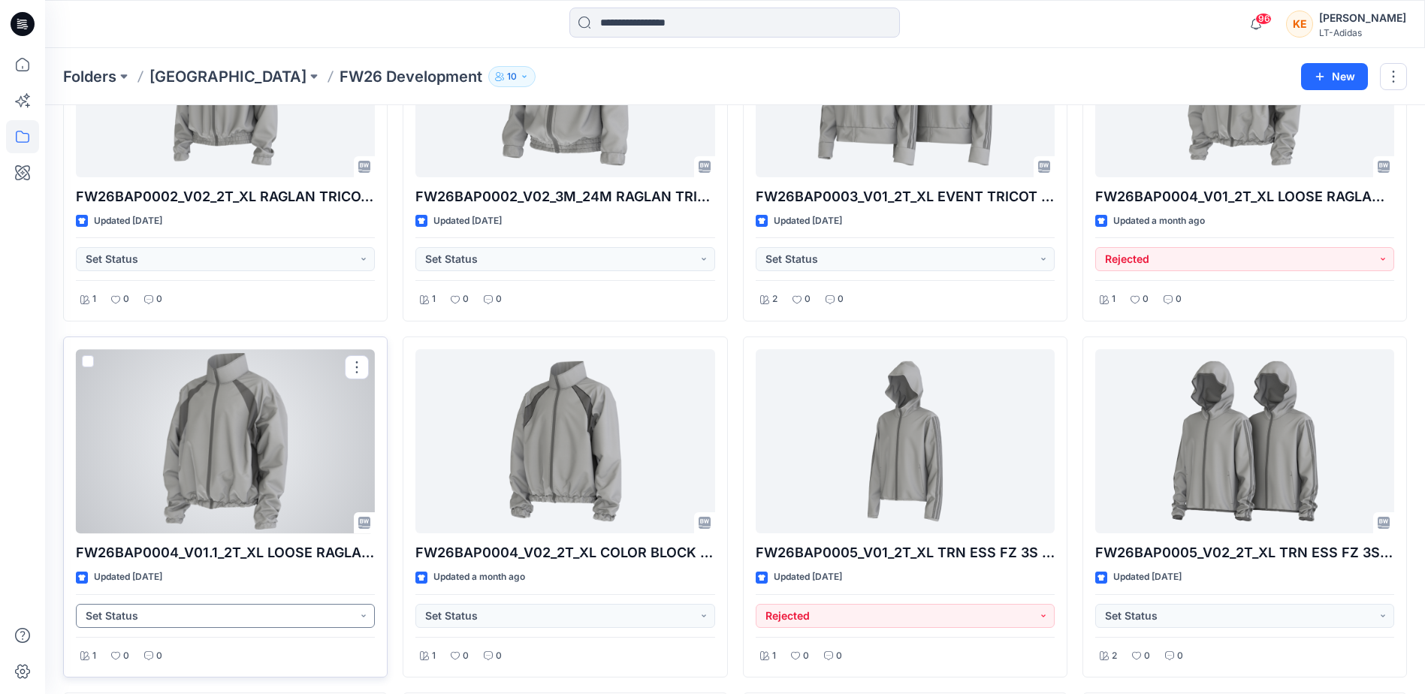
click at [246, 613] on button "Set Status" at bounding box center [225, 616] width 299 height 24
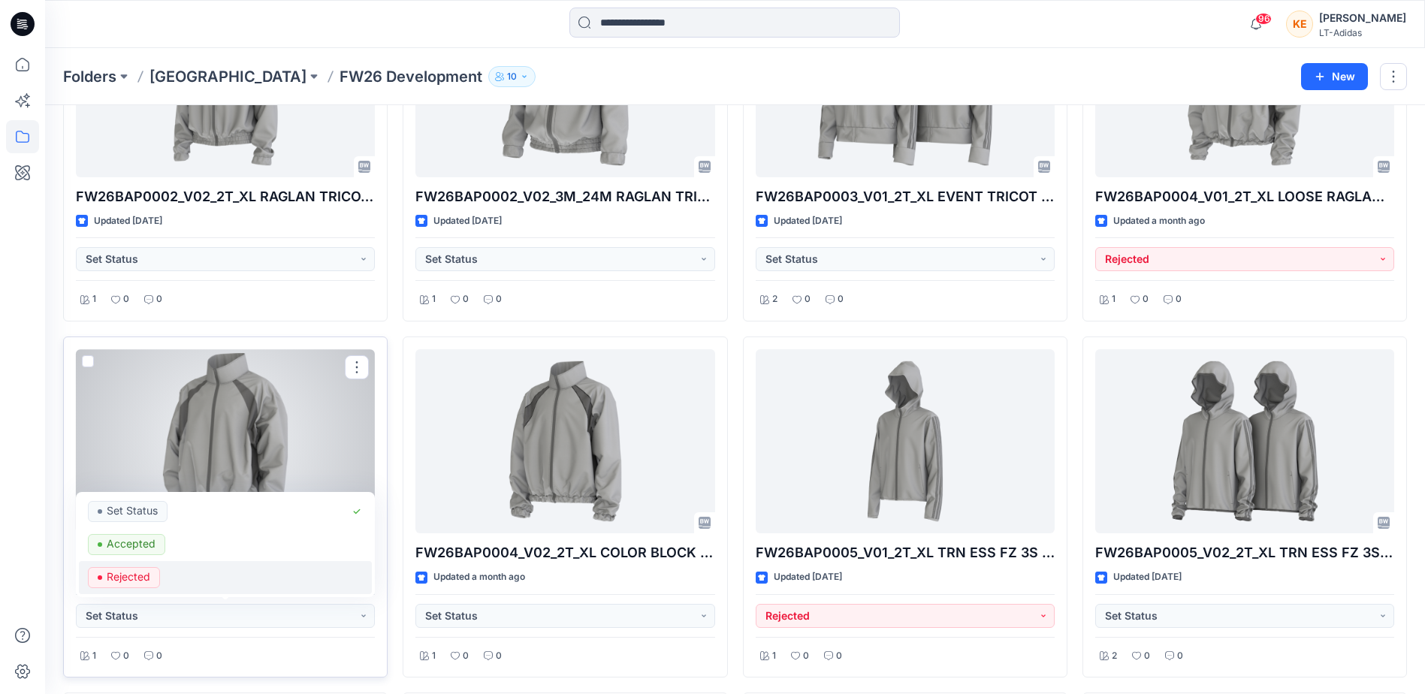
click at [158, 576] on span "Rejected" at bounding box center [124, 577] width 72 height 21
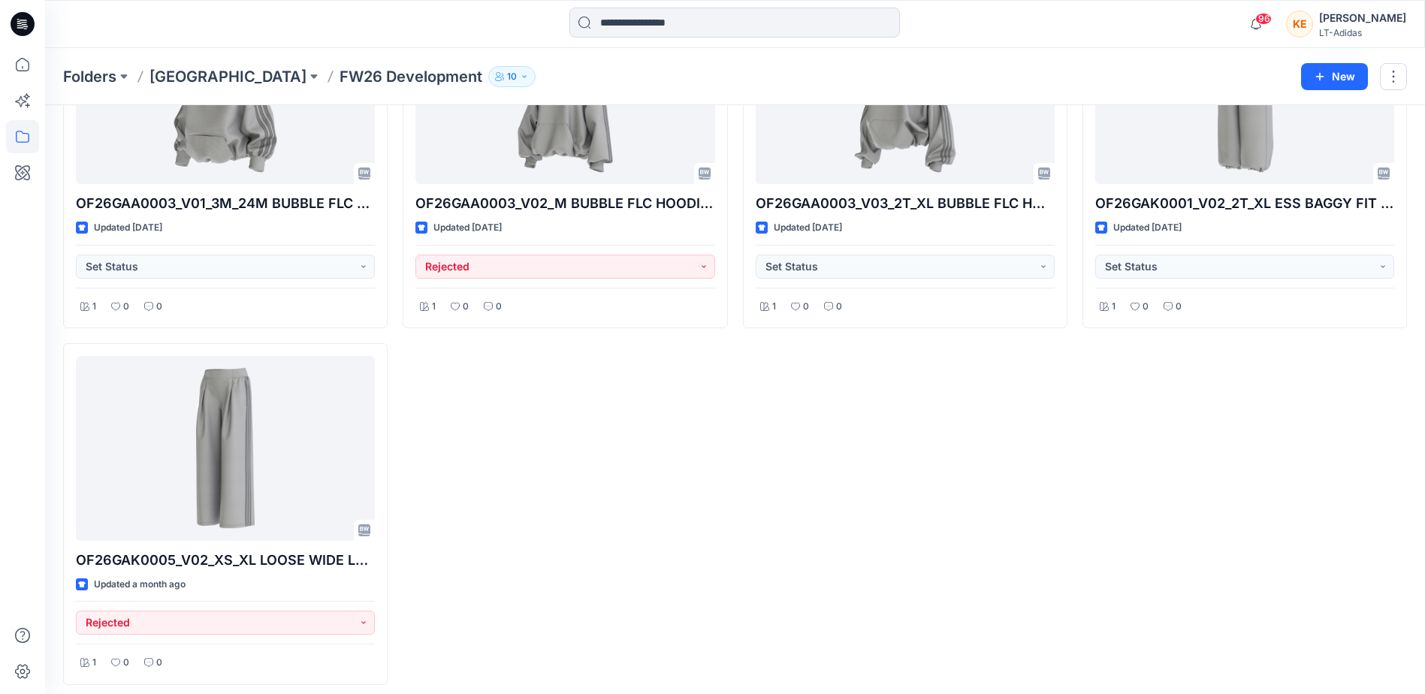
scroll to position [9153, 0]
